Goal: Use online tool/utility: Utilize a website feature to perform a specific function

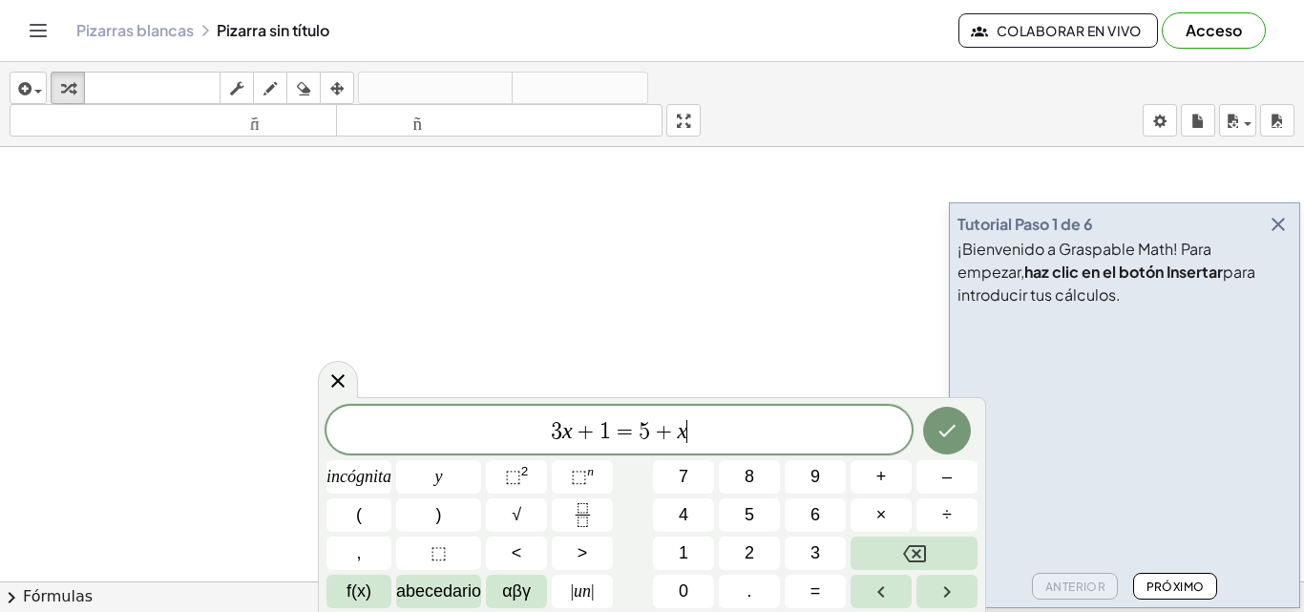
click at [1283, 228] on icon "button" at bounding box center [1278, 224] width 23 height 23
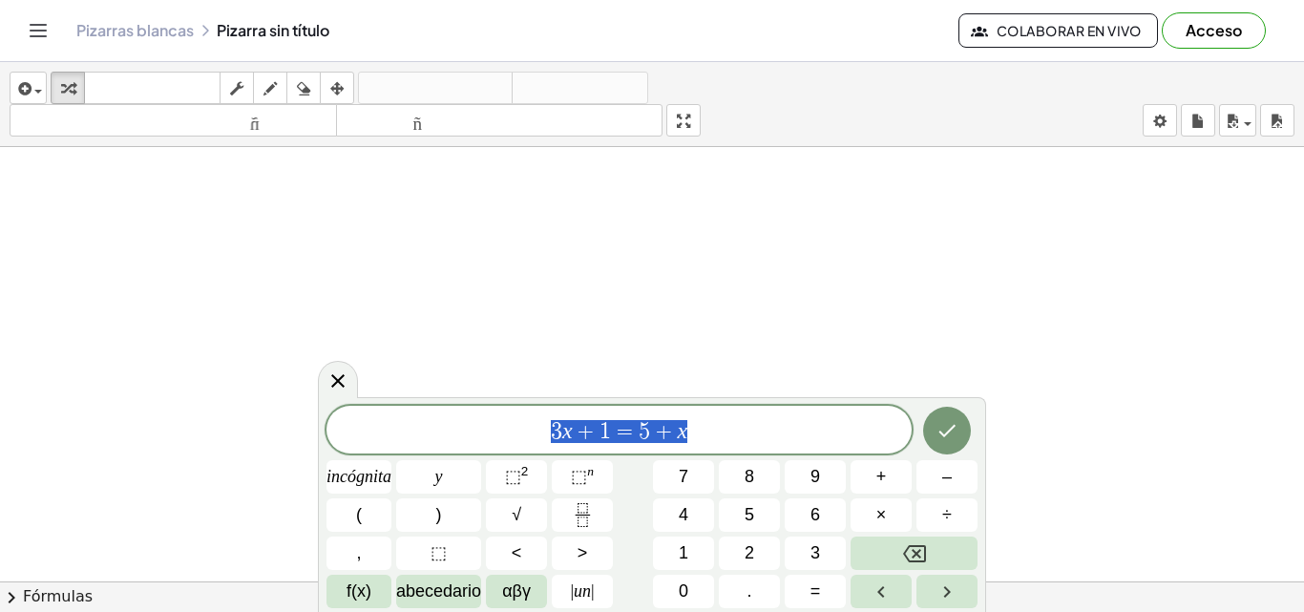
drag, startPoint x: 695, startPoint y: 431, endPoint x: 544, endPoint y: 431, distance: 150.9
click at [544, 431] on span "3 x + 1 = 5 + x" at bounding box center [619, 431] width 585 height 27
click at [586, 498] on button "Fracción" at bounding box center [582, 514] width 61 height 33
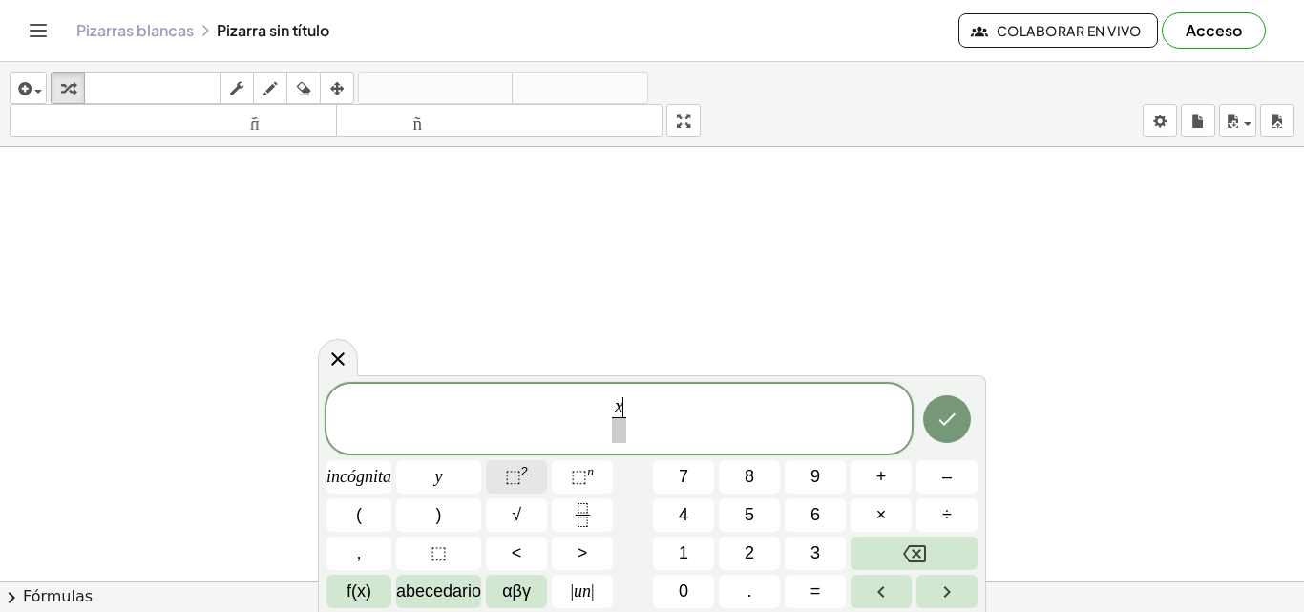
click at [515, 467] on font "⬚" at bounding box center [513, 476] width 16 height 19
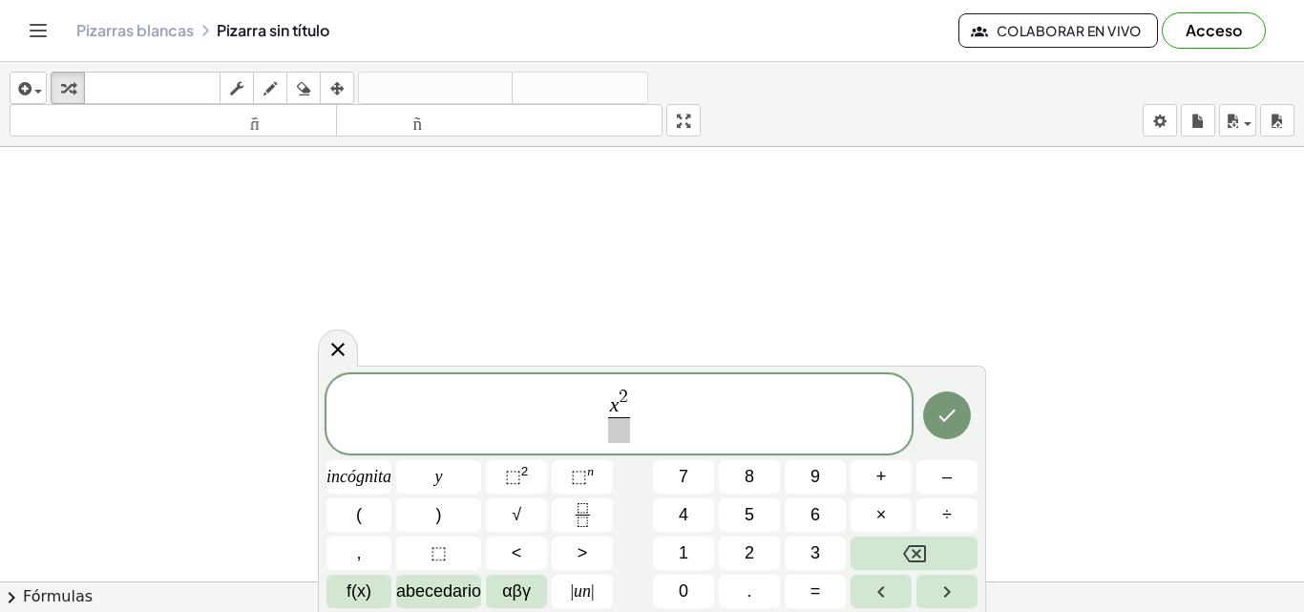
click at [624, 435] on span at bounding box center [619, 430] width 23 height 26
click at [594, 504] on icon "Fracción" at bounding box center [583, 515] width 24 height 24
click at [518, 470] on font "⬚" at bounding box center [513, 476] width 16 height 19
click at [658, 432] on span at bounding box center [655, 430] width 23 height 26
click at [675, 416] on span "x 2 1 4 4 ​ − y 2 8 1 ​ ​" at bounding box center [619, 415] width 585 height 59
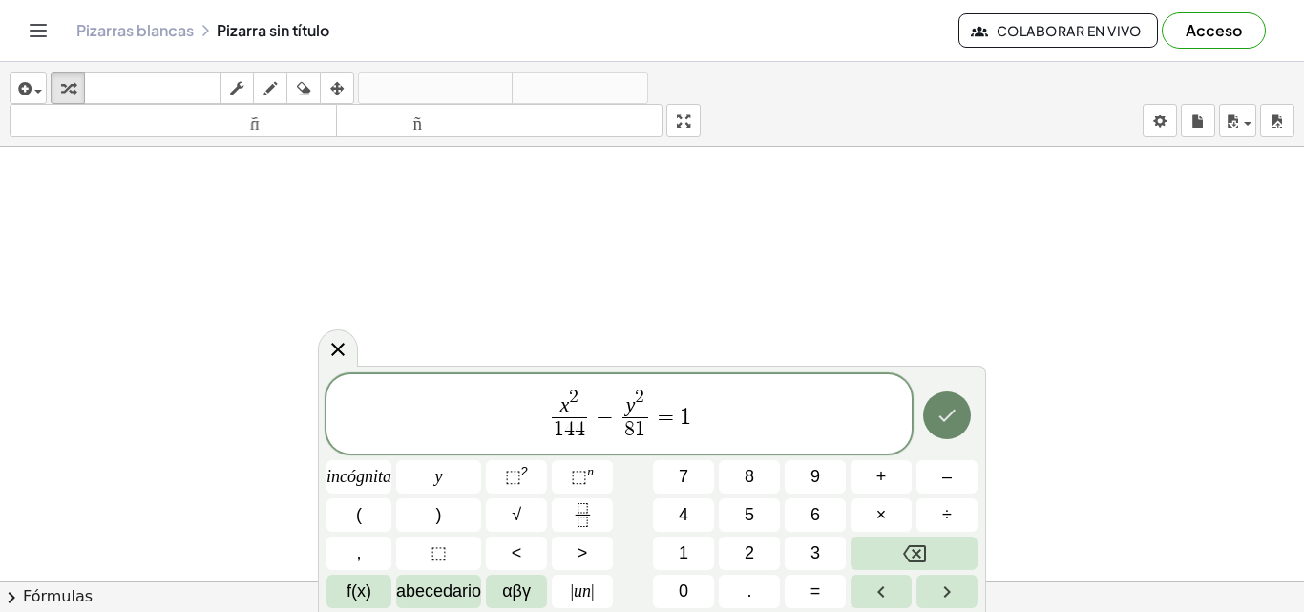
click at [951, 411] on icon "Hecho" at bounding box center [947, 415] width 23 height 23
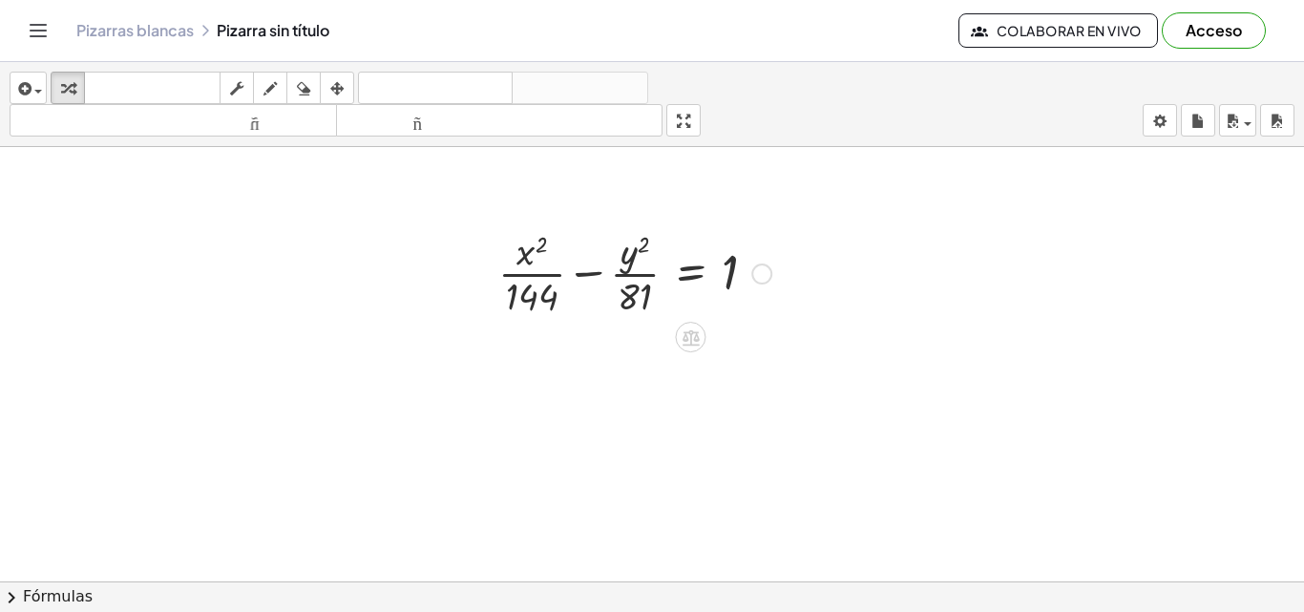
scroll to position [159, 0]
click at [532, 249] on div at bounding box center [652, 498] width 1304 height 1020
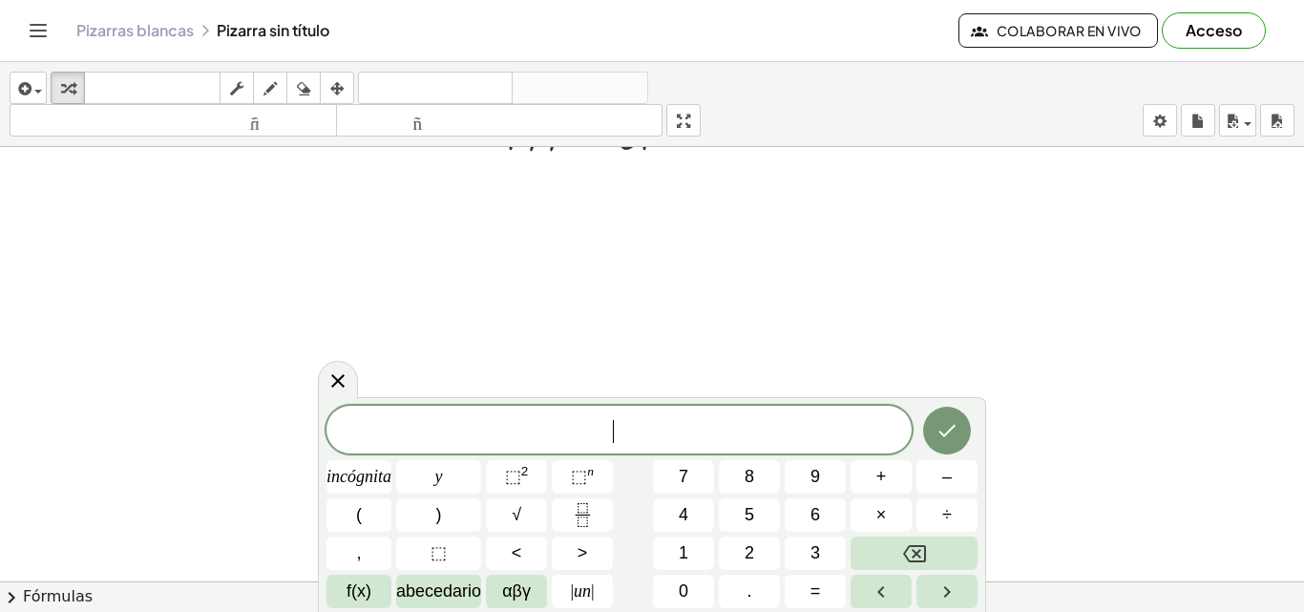
click at [532, 249] on div at bounding box center [652, 498] width 1304 height 1020
click at [498, 239] on div at bounding box center [652, 498] width 1304 height 1020
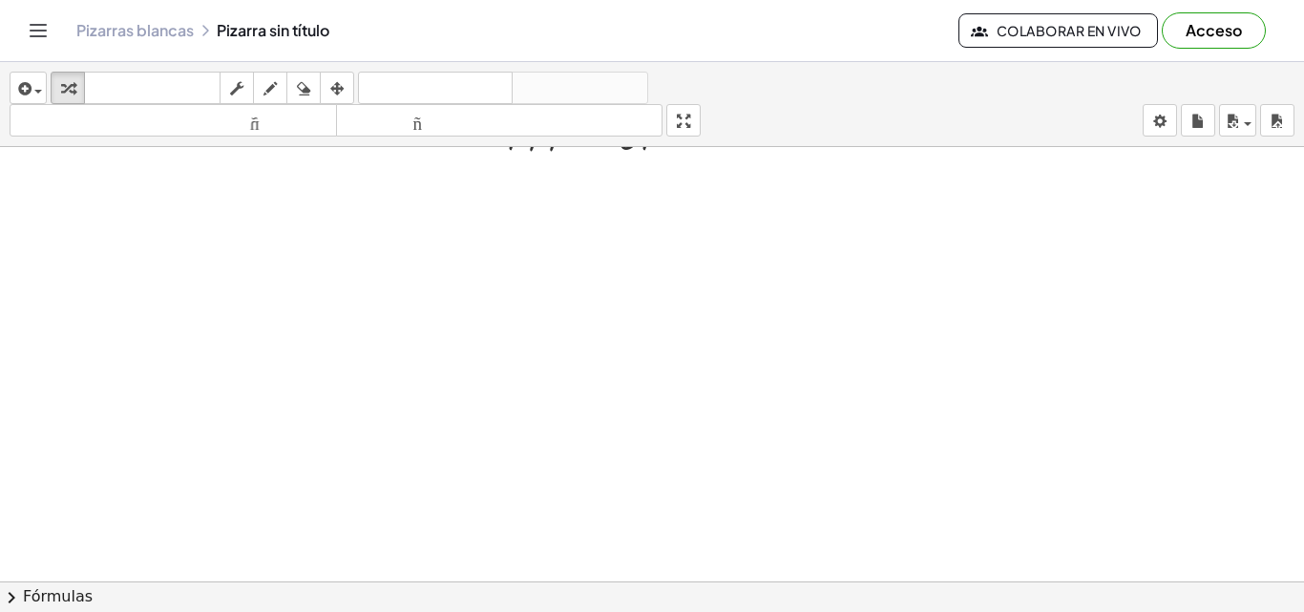
click at [498, 239] on div at bounding box center [652, 498] width 1304 height 1020
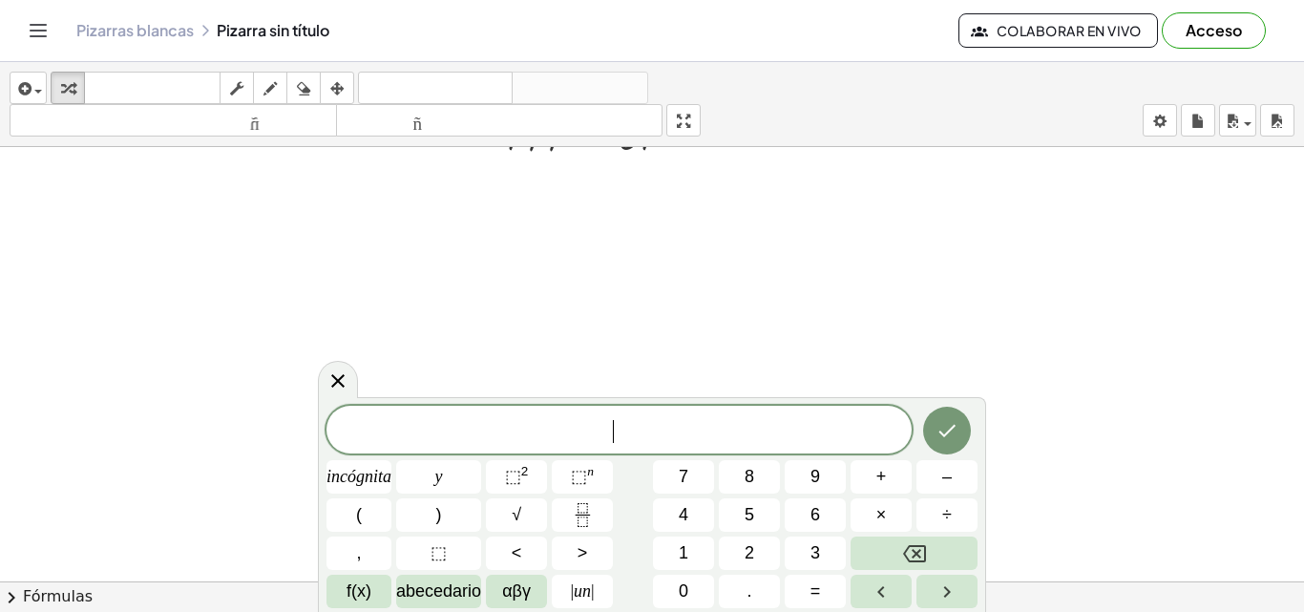
click at [498, 239] on div at bounding box center [652, 498] width 1304 height 1020
click at [529, 468] on font "2" at bounding box center [525, 471] width 8 height 14
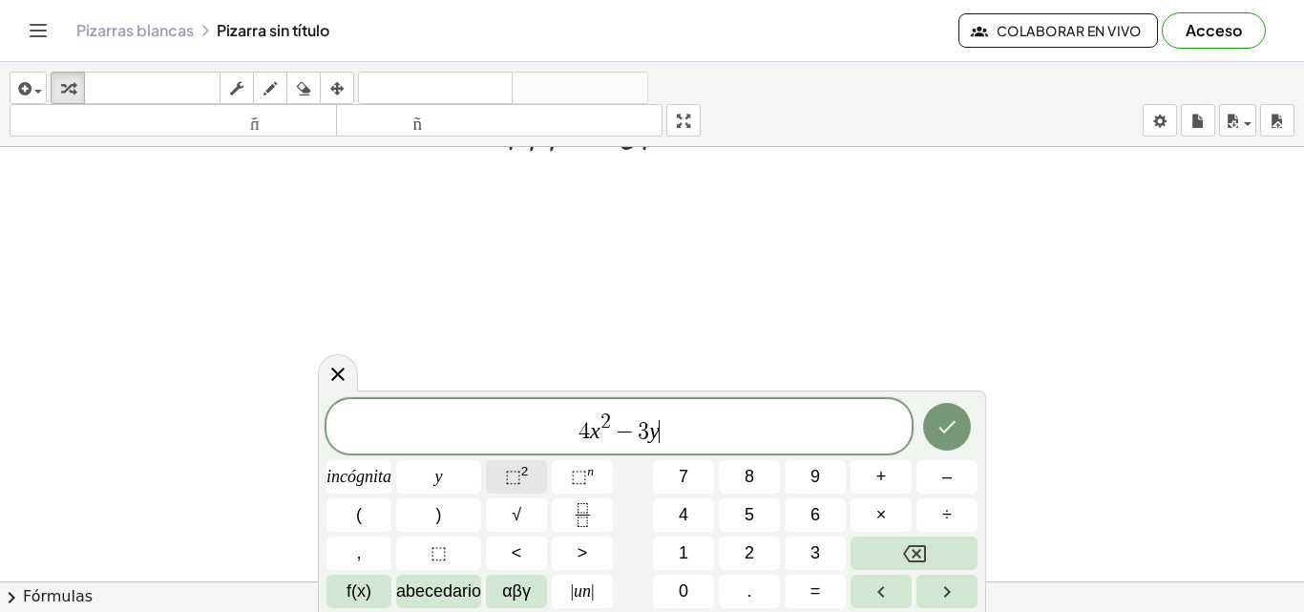
click at [521, 483] on font "⬚" at bounding box center [513, 476] width 16 height 19
click at [940, 433] on icon "Hecho" at bounding box center [947, 426] width 23 height 23
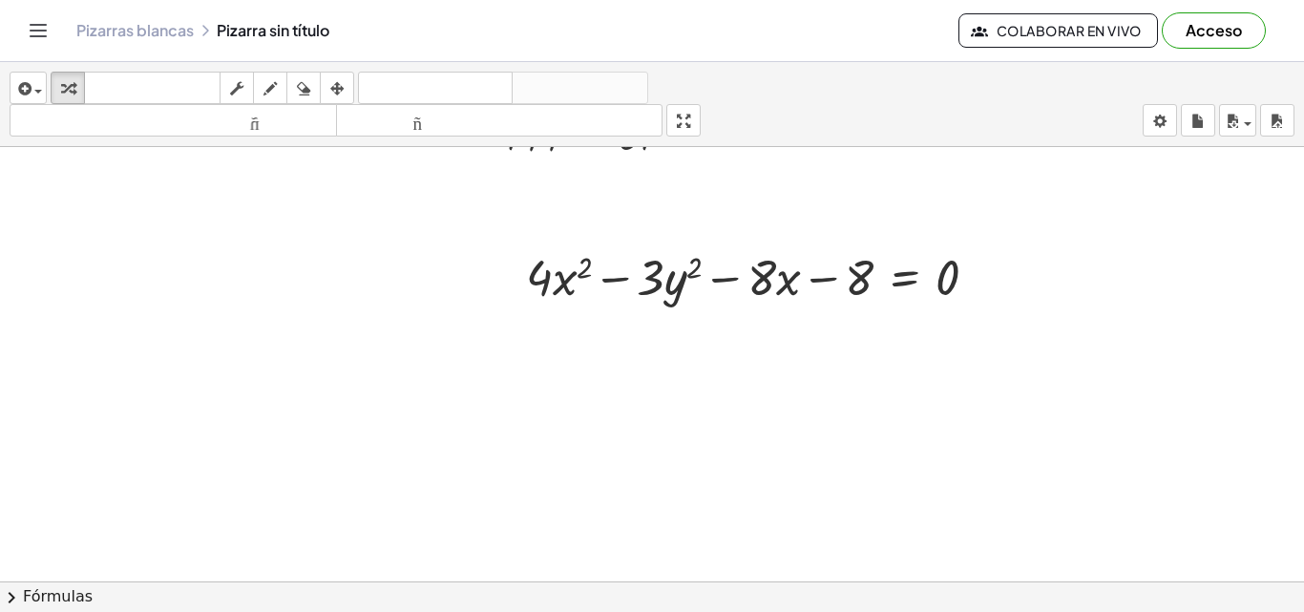
scroll to position [318, 0]
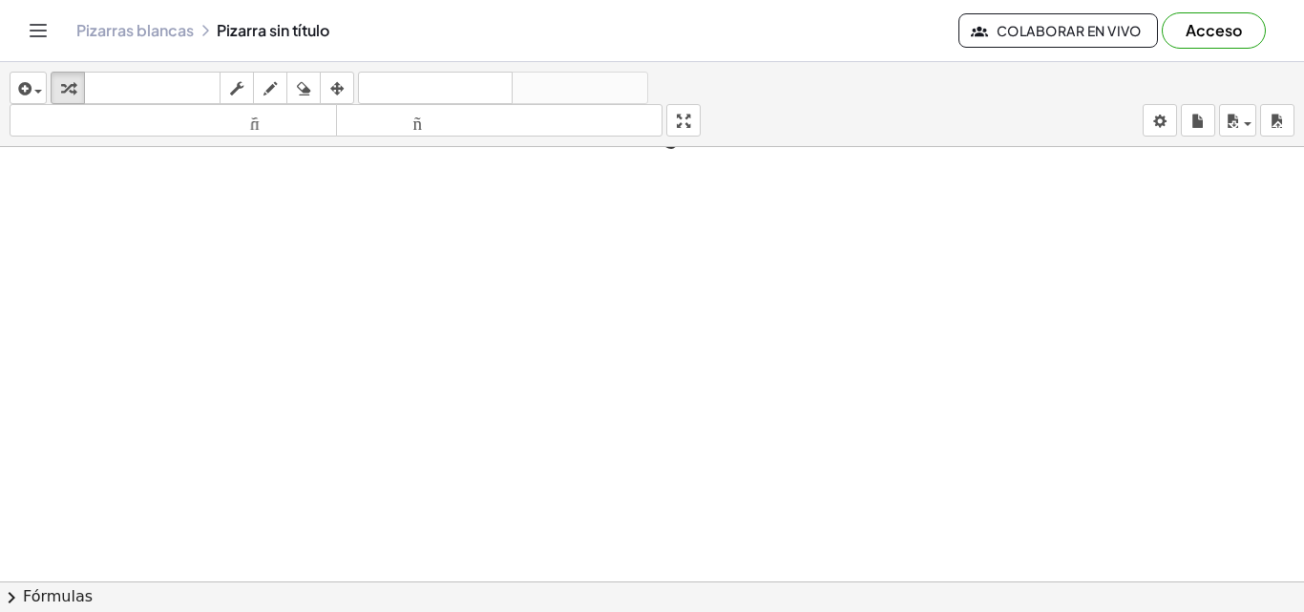
click at [533, 269] on div at bounding box center [652, 339] width 1304 height 1020
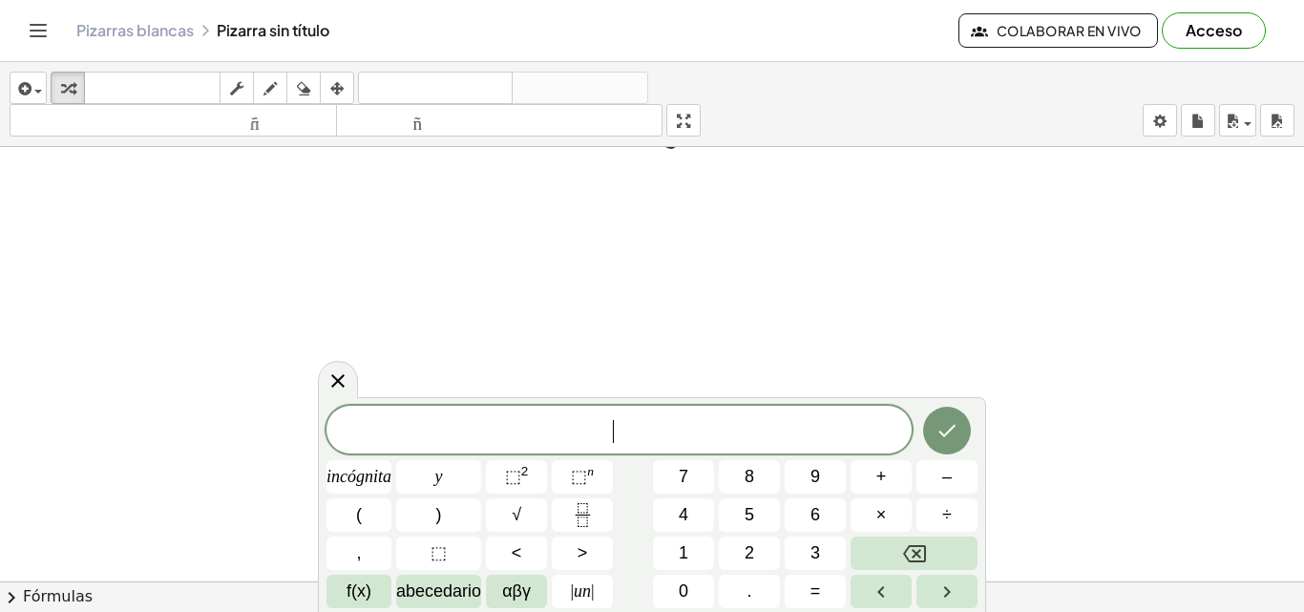
click at [533, 269] on div at bounding box center [652, 339] width 1304 height 1020
click at [583, 512] on icon "Fracción" at bounding box center [583, 515] width 24 height 24
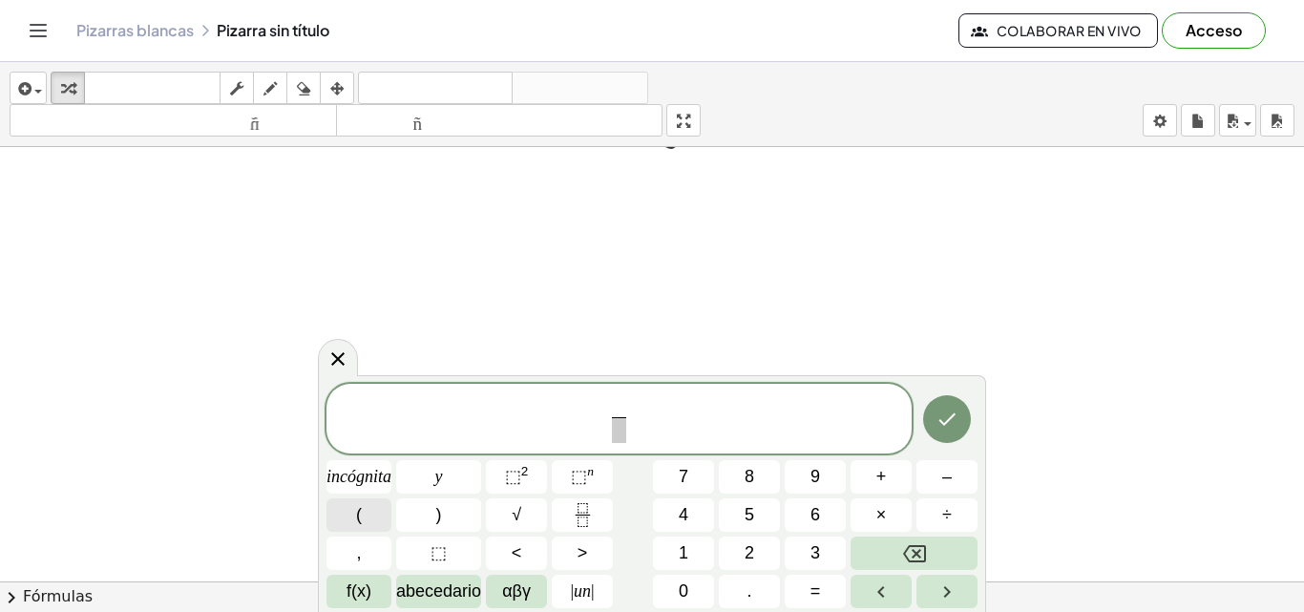
click at [370, 518] on button "(" at bounding box center [359, 514] width 65 height 33
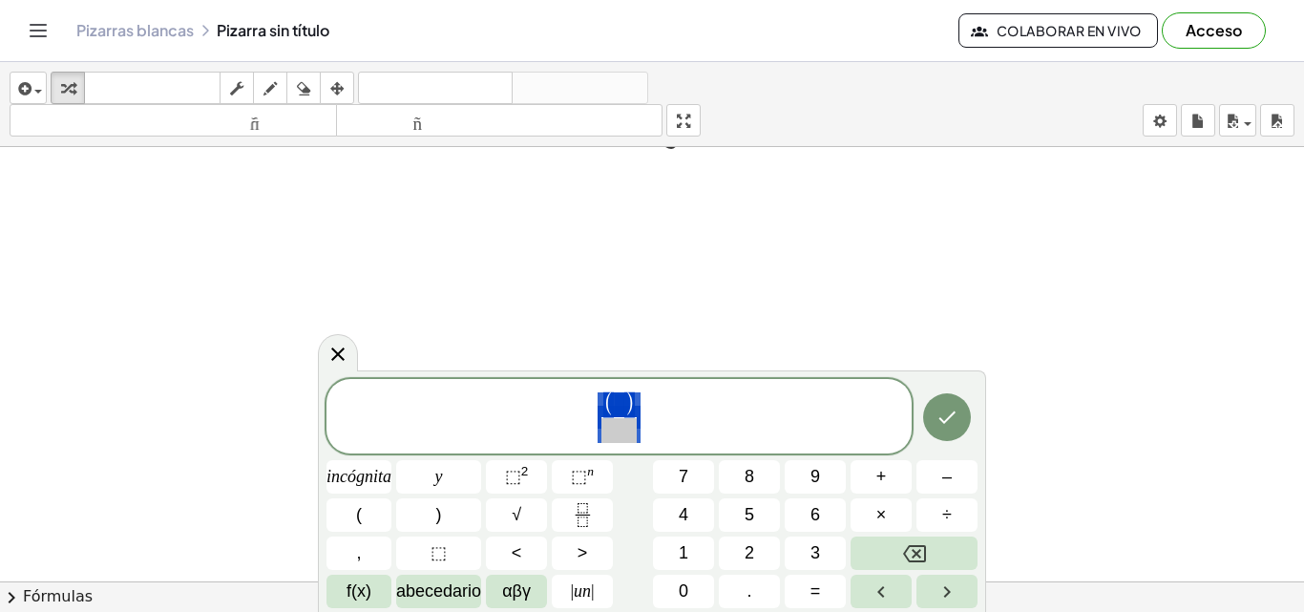
drag, startPoint x: 659, startPoint y: 425, endPoint x: 588, endPoint y: 404, distance: 73.7
click at [588, 404] on span "( ) ​" at bounding box center [619, 418] width 585 height 54
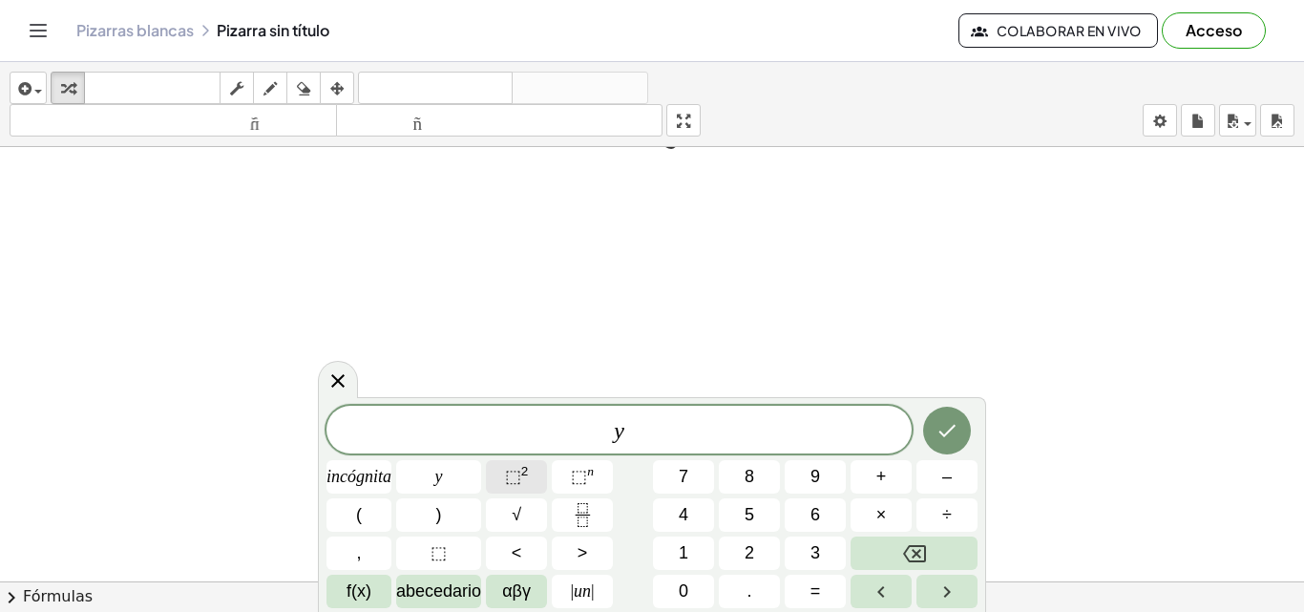
click at [520, 476] on font "⬚" at bounding box center [513, 476] width 16 height 19
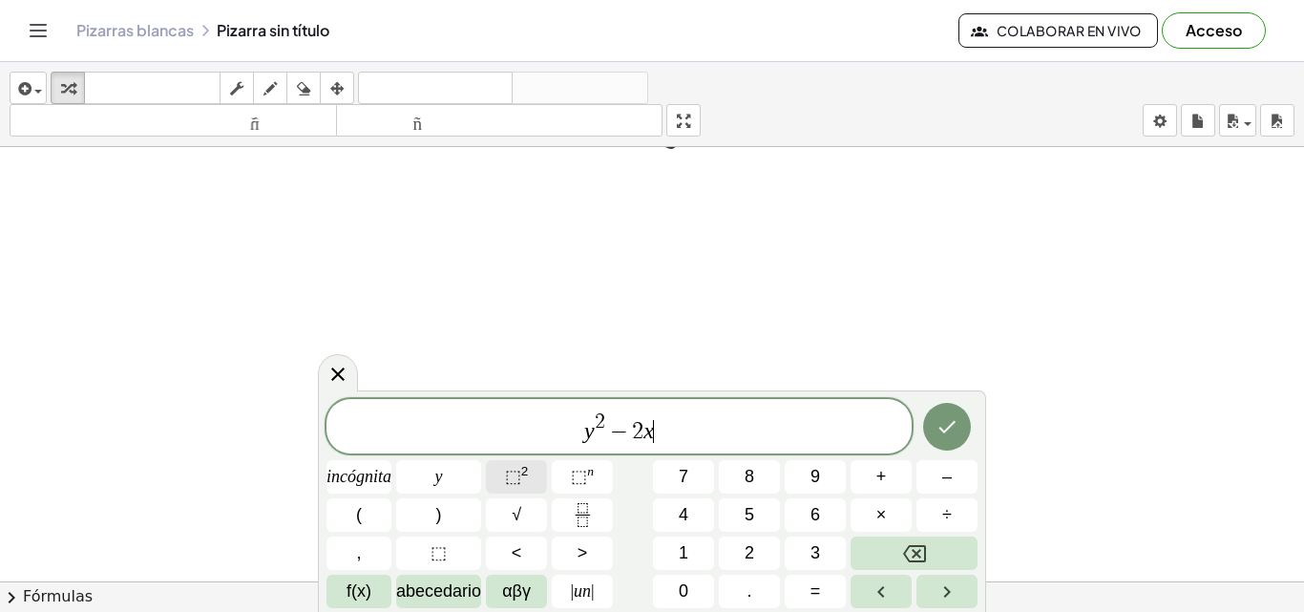
click at [529, 472] on font "2" at bounding box center [525, 471] width 8 height 14
click at [948, 423] on icon "Hecho" at bounding box center [947, 426] width 23 height 23
